Goal: Task Accomplishment & Management: Manage account settings

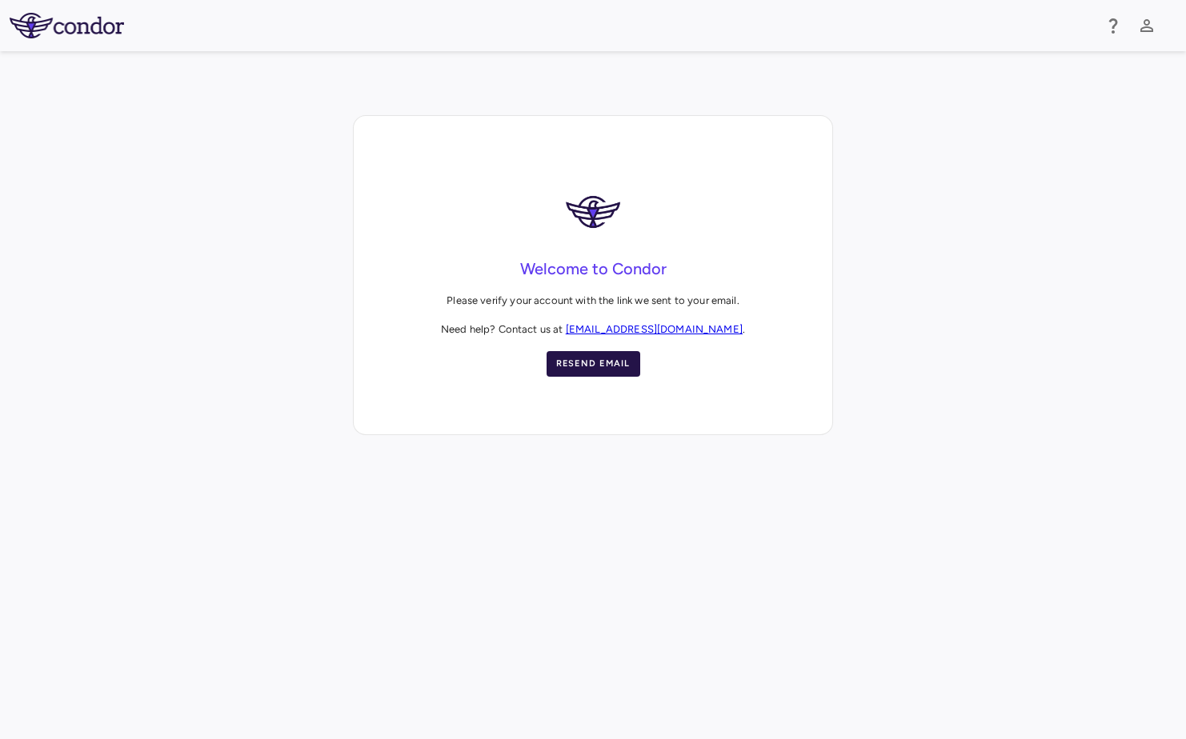
click at [610, 366] on button "Resend Email" at bounding box center [593, 364] width 94 height 26
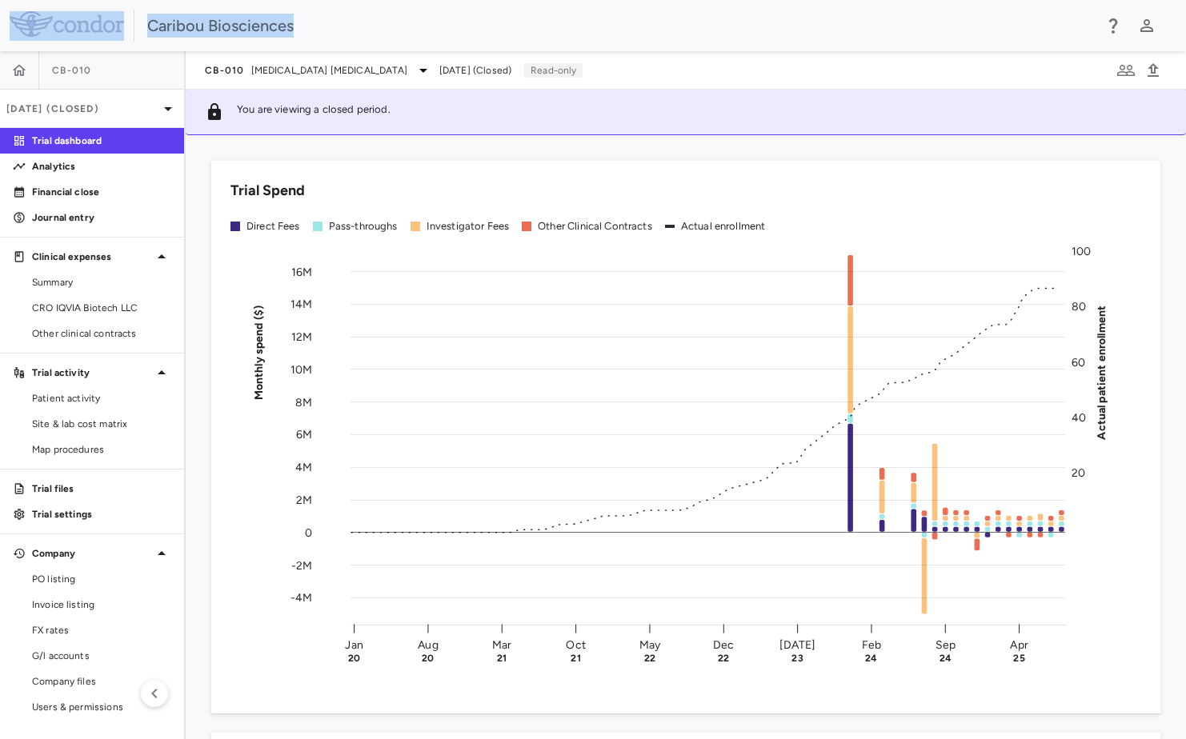
drag, startPoint x: 334, startPoint y: 19, endPoint x: 136, endPoint y: 18, distance: 197.6
click at [136, 18] on div "Caribou Biosciences" at bounding box center [593, 25] width 1186 height 51
copy div "Caribou Biosciences"
